Goal: Task Accomplishment & Management: Use online tool/utility

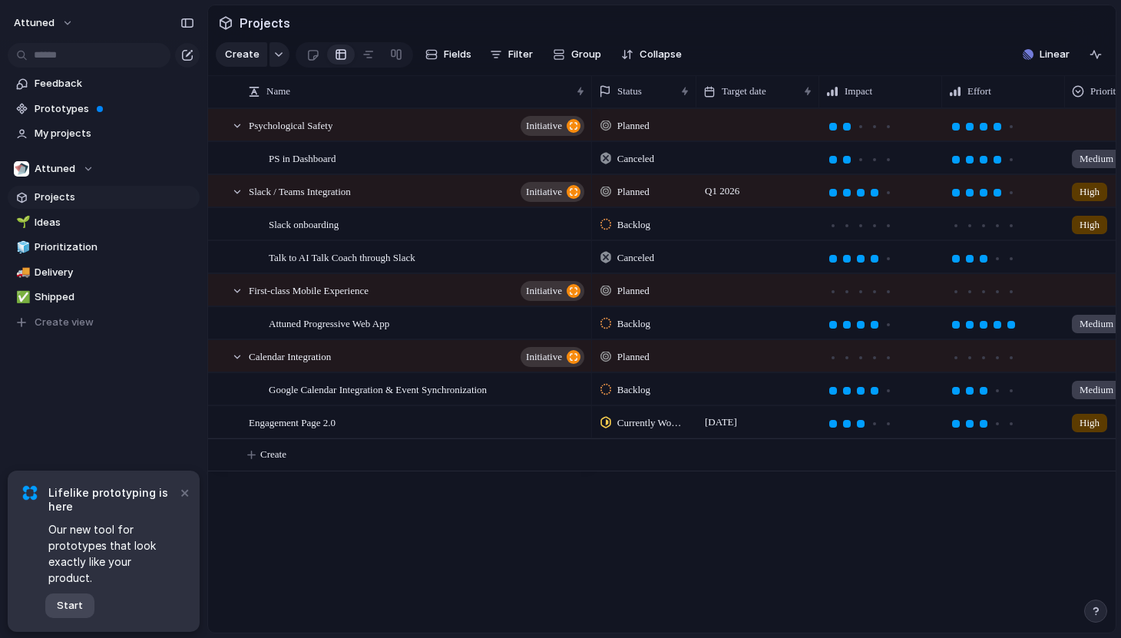
click at [60, 611] on span "Start" at bounding box center [70, 605] width 26 height 15
